Goal: Navigation & Orientation: Find specific page/section

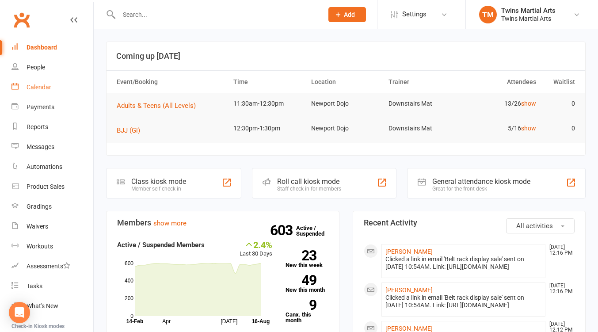
click at [38, 90] on div "Calendar" at bounding box center [39, 86] width 25 height 7
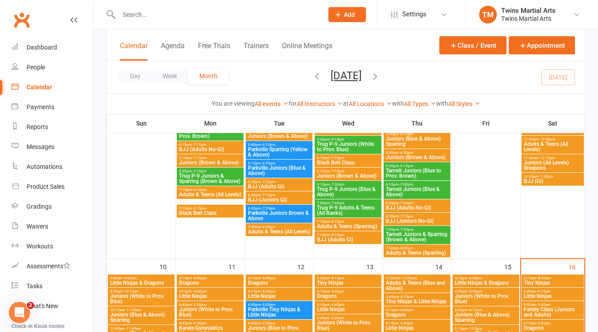
scroll to position [589, 0]
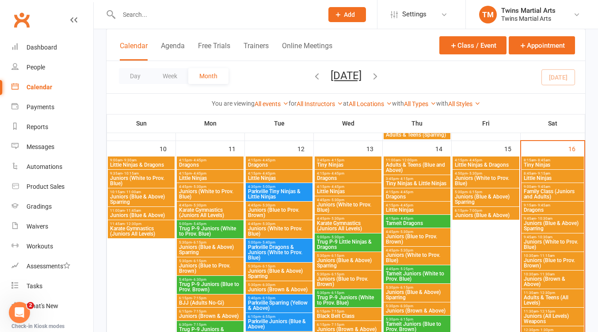
click at [550, 190] on span "Family Class (Juniors and Adults)" at bounding box center [552, 194] width 59 height 11
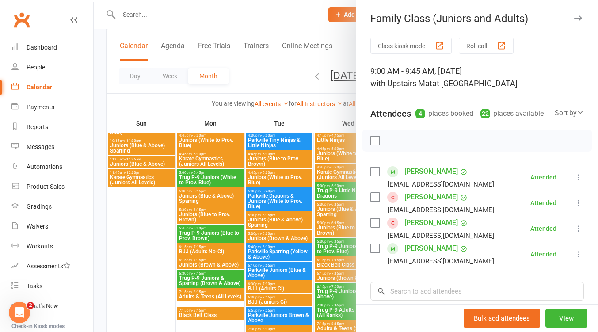
scroll to position [353, 0]
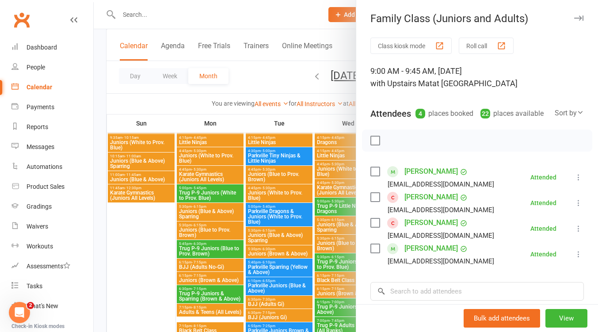
click at [574, 15] on icon "button" at bounding box center [578, 17] width 9 height 5
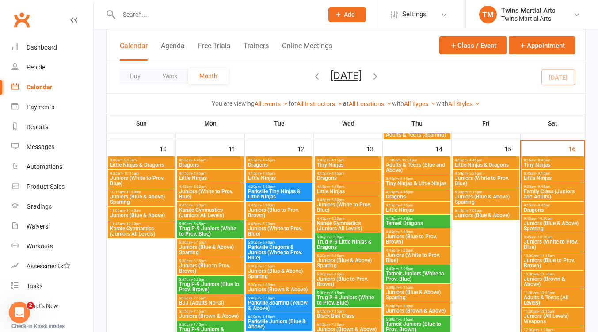
scroll to position [707, 0]
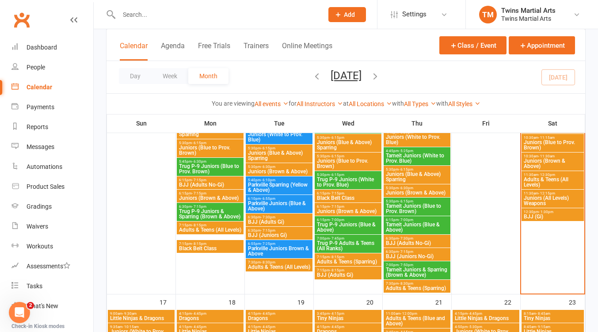
click at [551, 214] on span "BJJ (Gi)" at bounding box center [552, 216] width 59 height 5
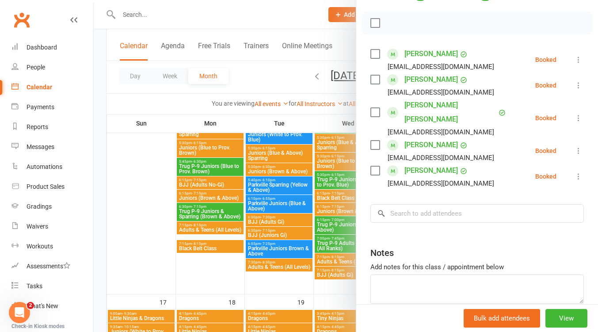
scroll to position [0, 0]
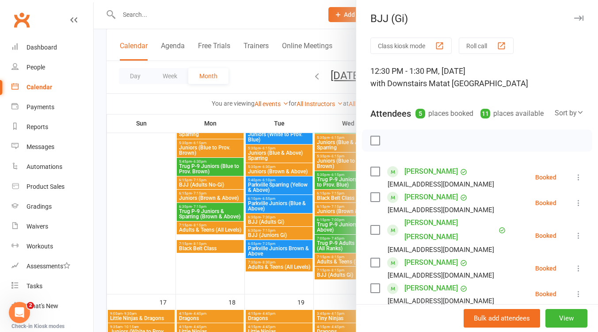
click at [574, 19] on icon "button" at bounding box center [578, 17] width 9 height 5
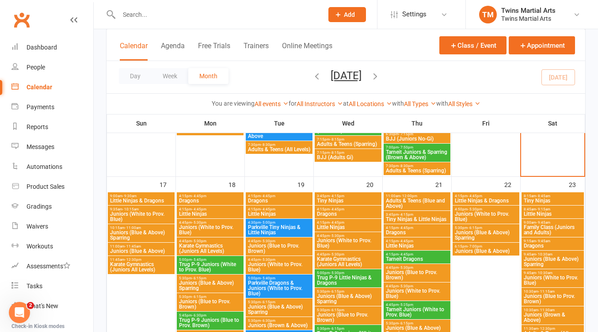
scroll to position [942, 0]
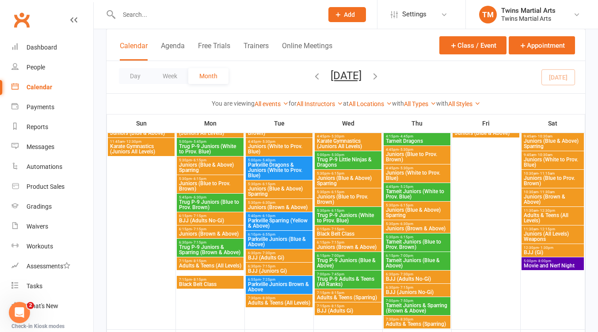
click at [561, 265] on span "Movie and Nerf Night" at bounding box center [552, 265] width 59 height 5
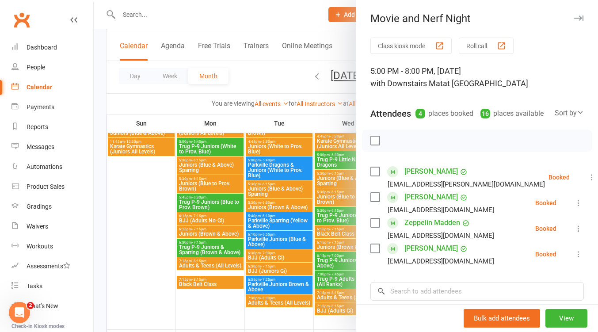
click at [573, 14] on button "button" at bounding box center [578, 18] width 11 height 11
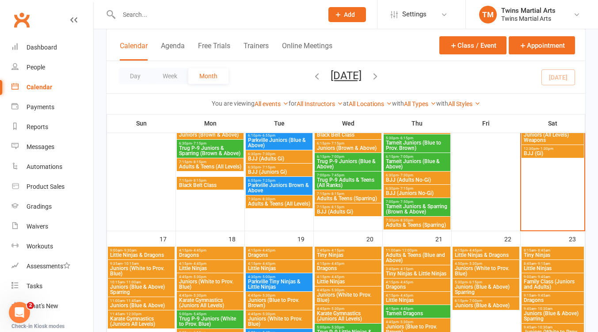
scroll to position [824, 0]
